Goal: Information Seeking & Learning: Learn about a topic

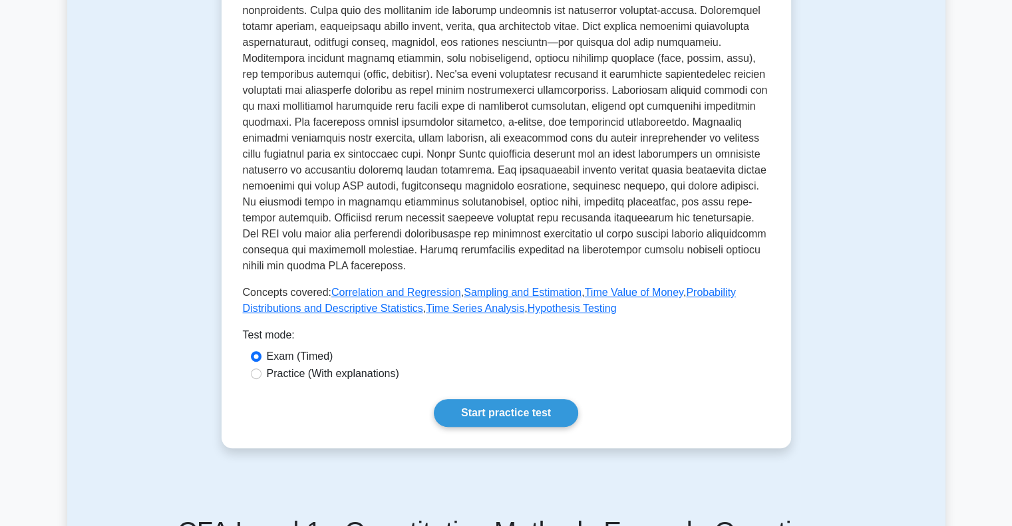
scroll to position [399, 0]
